Goal: Information Seeking & Learning: Learn about a topic

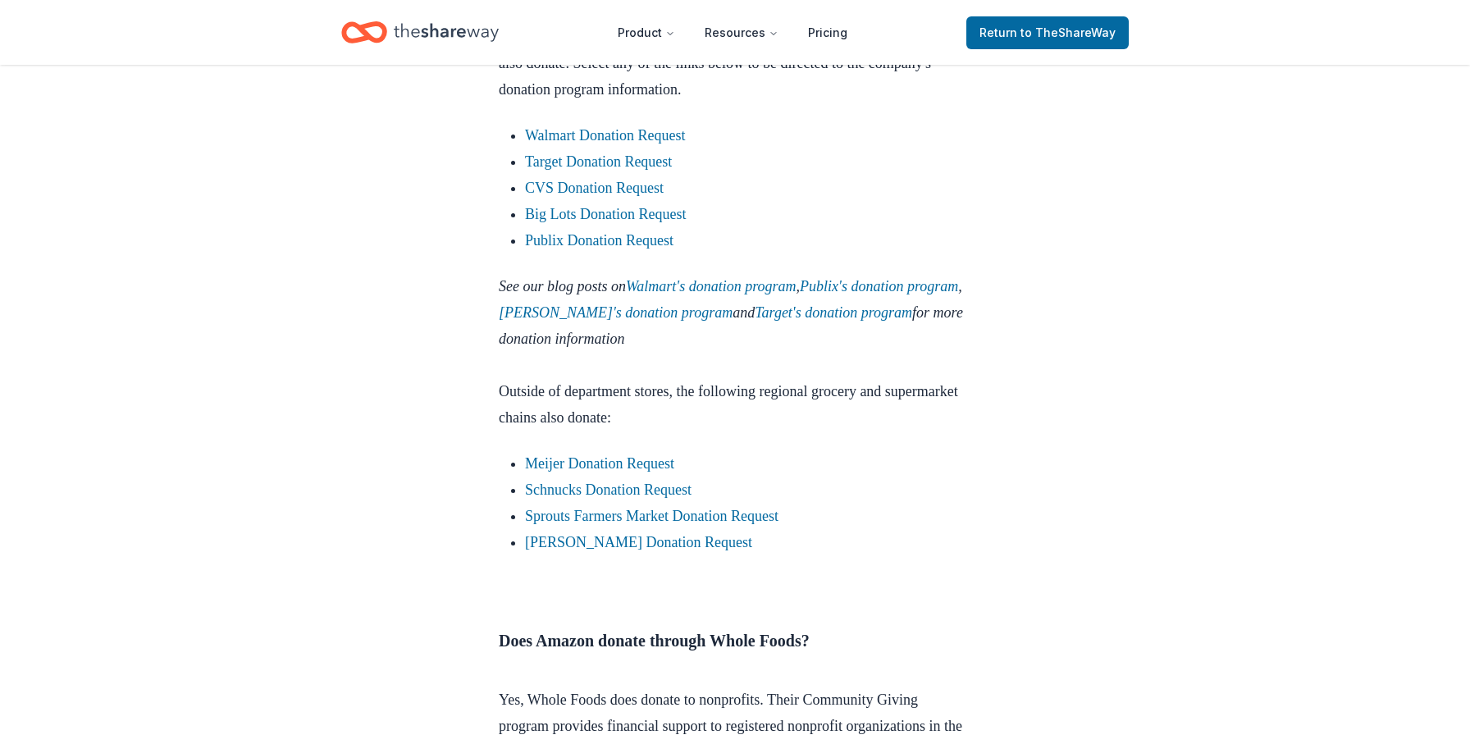
scroll to position [1967, 0]
click at [656, 318] on link "Costco's donation program" at bounding box center [616, 310] width 234 height 16
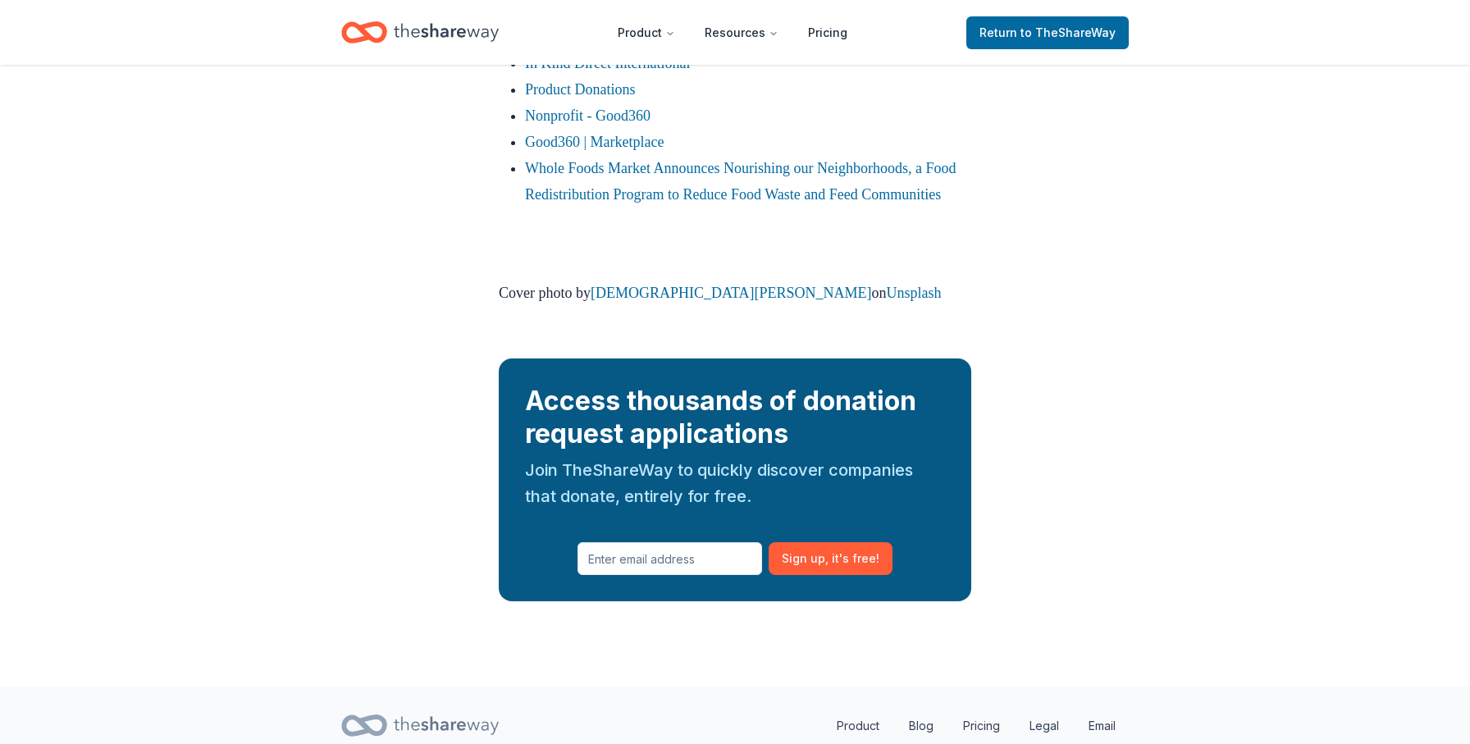
scroll to position [4440, 0]
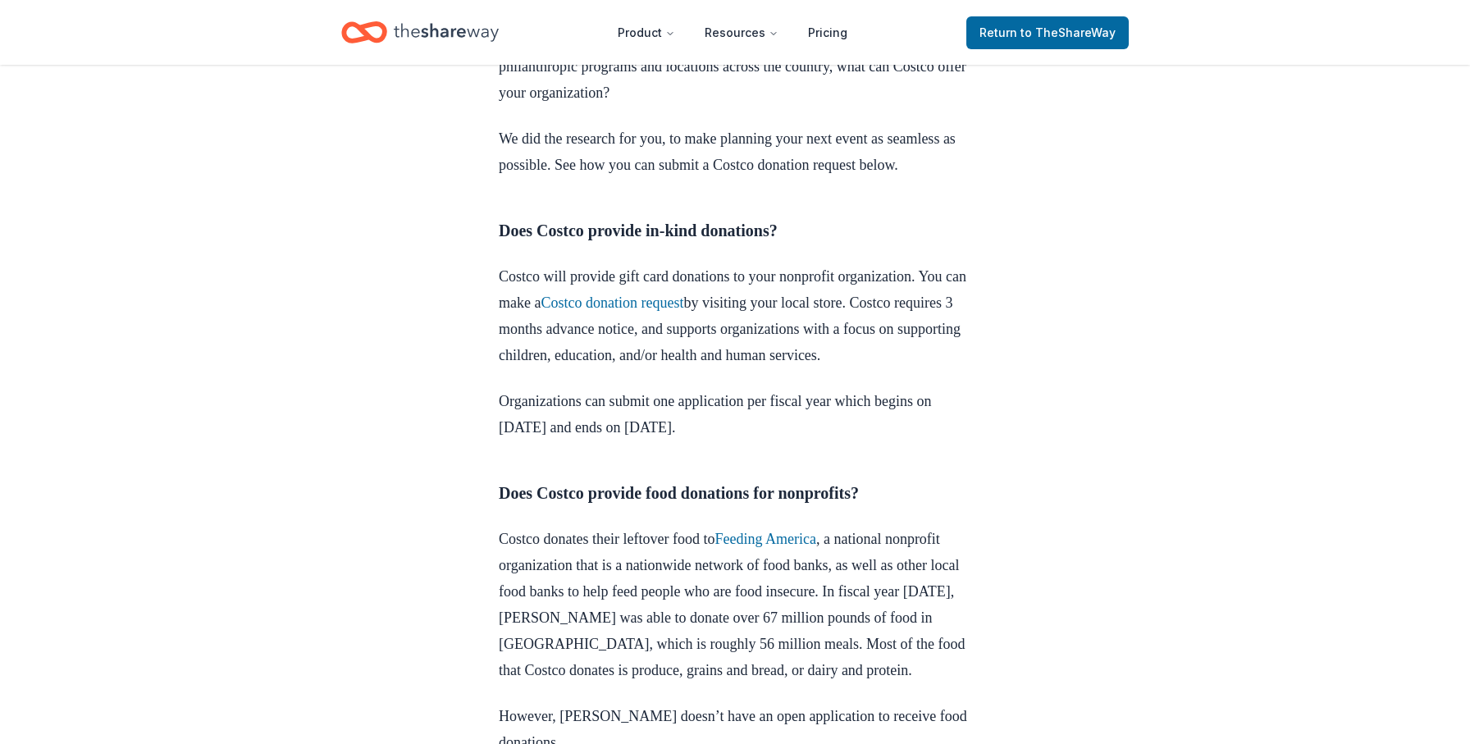
scroll to position [639, 0]
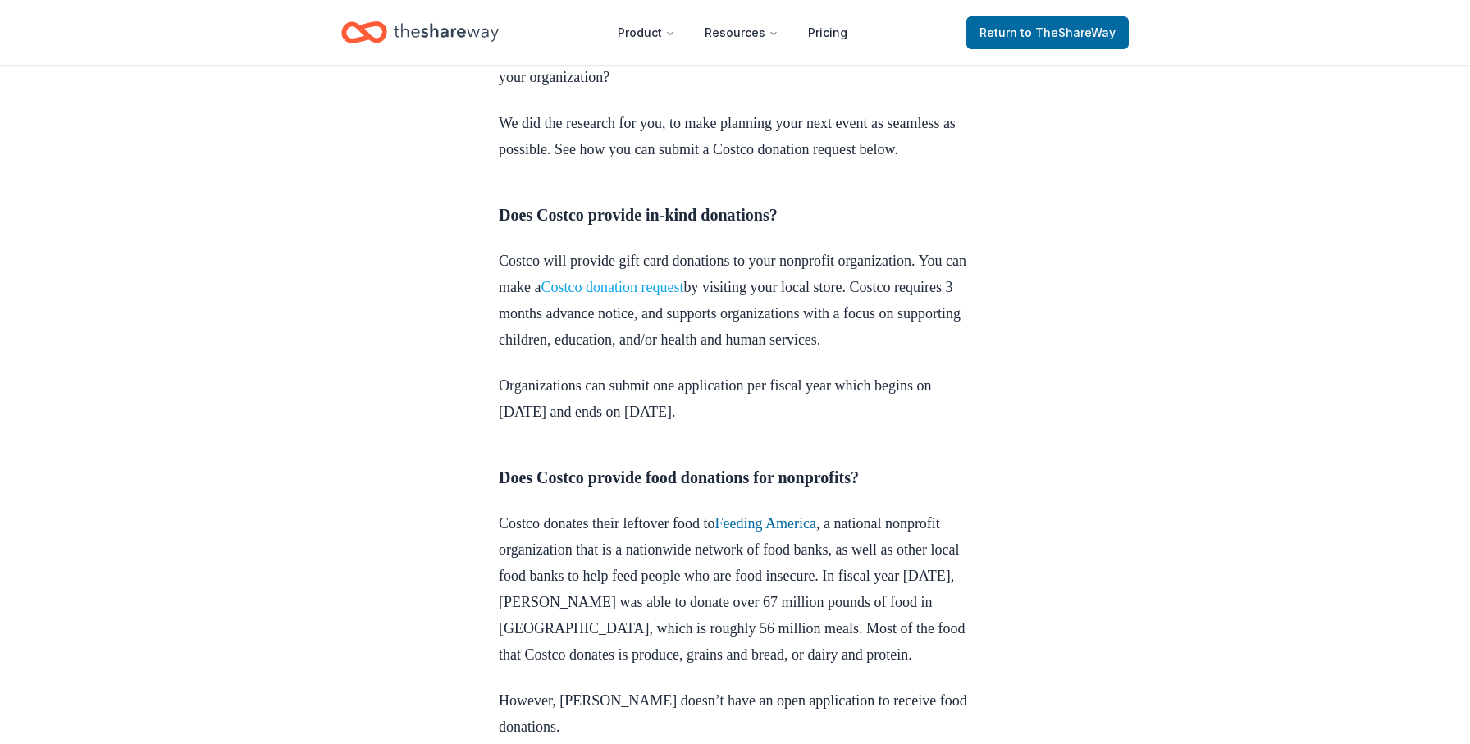
click at [666, 295] on link "Costco donation request" at bounding box center [611, 287] width 143 height 16
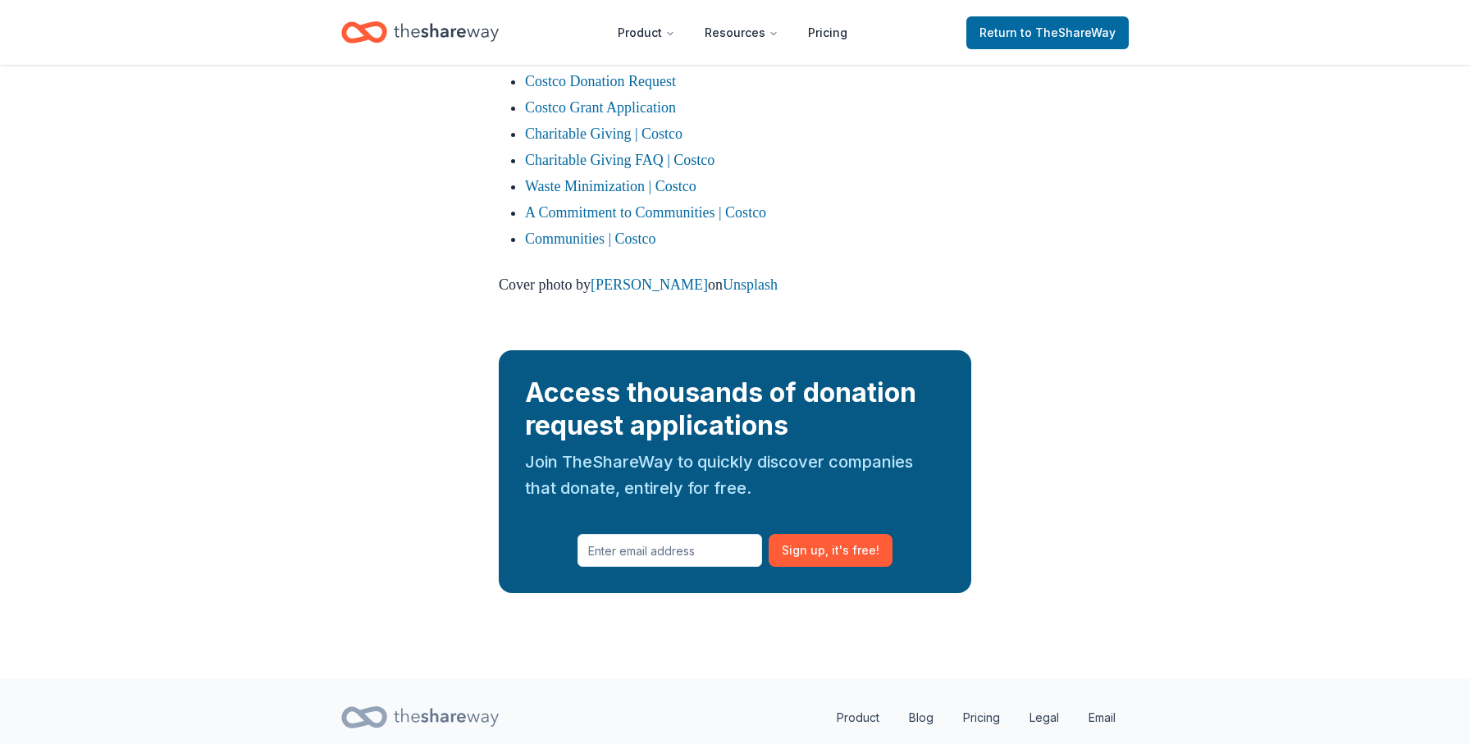
scroll to position [3413, 0]
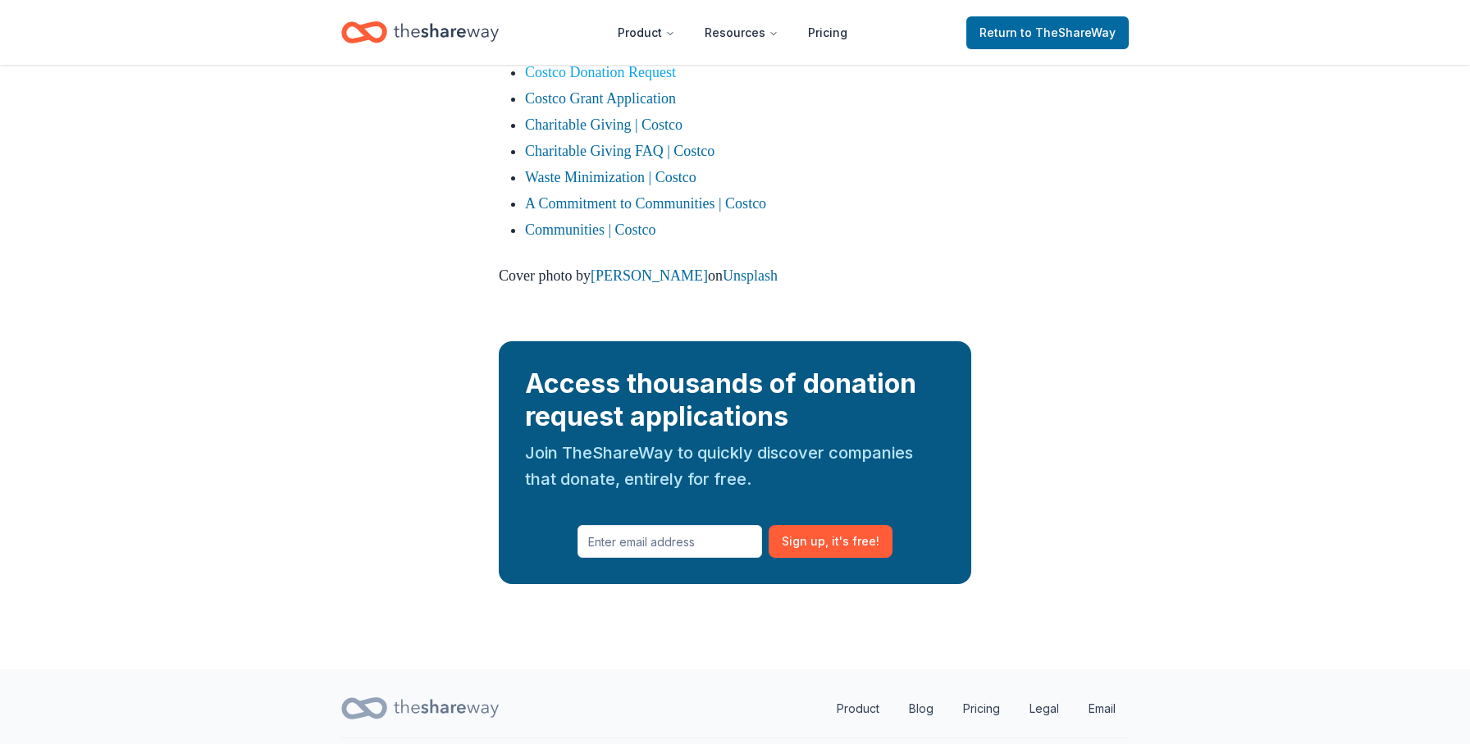
click at [623, 80] on link "Costco Donation Request" at bounding box center [600, 72] width 151 height 16
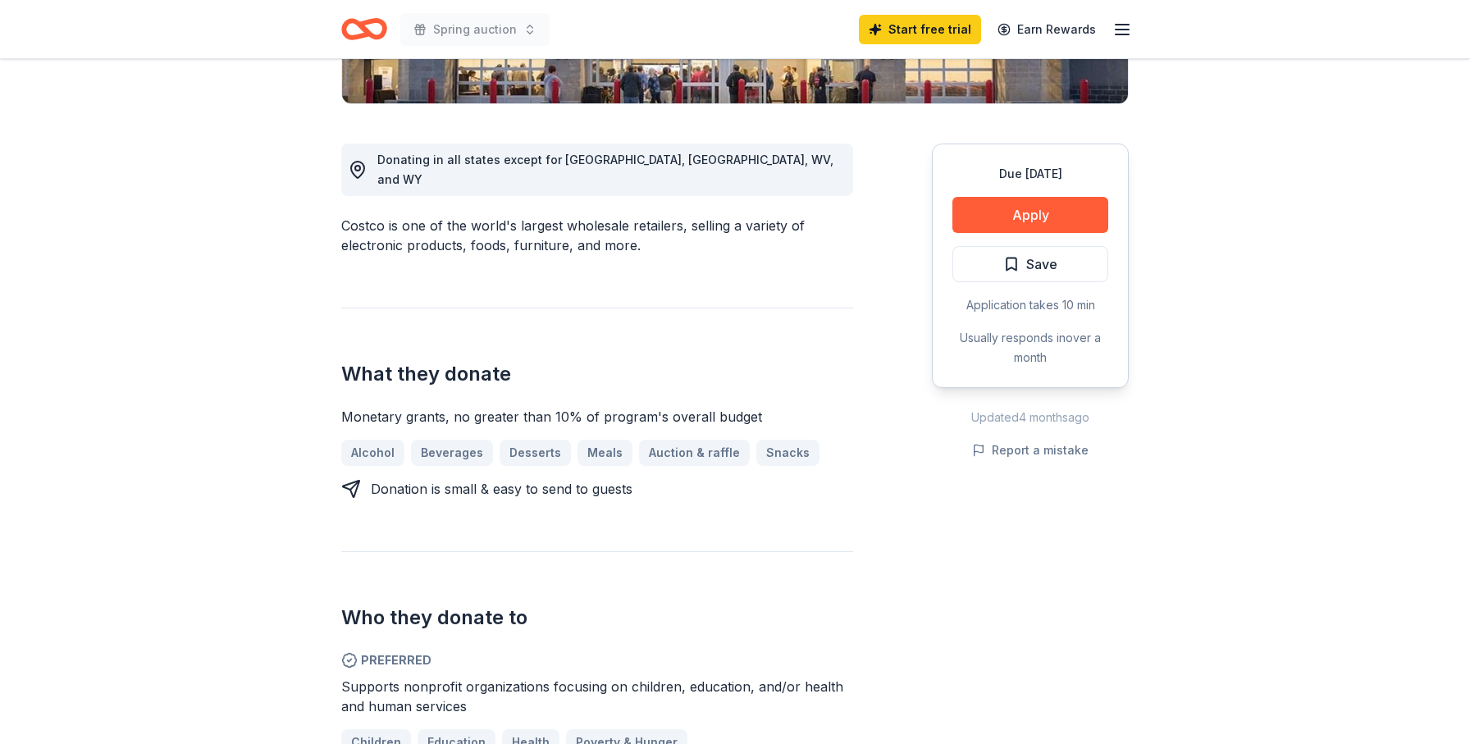
scroll to position [396, 0]
